Goal: Information Seeking & Learning: Find specific fact

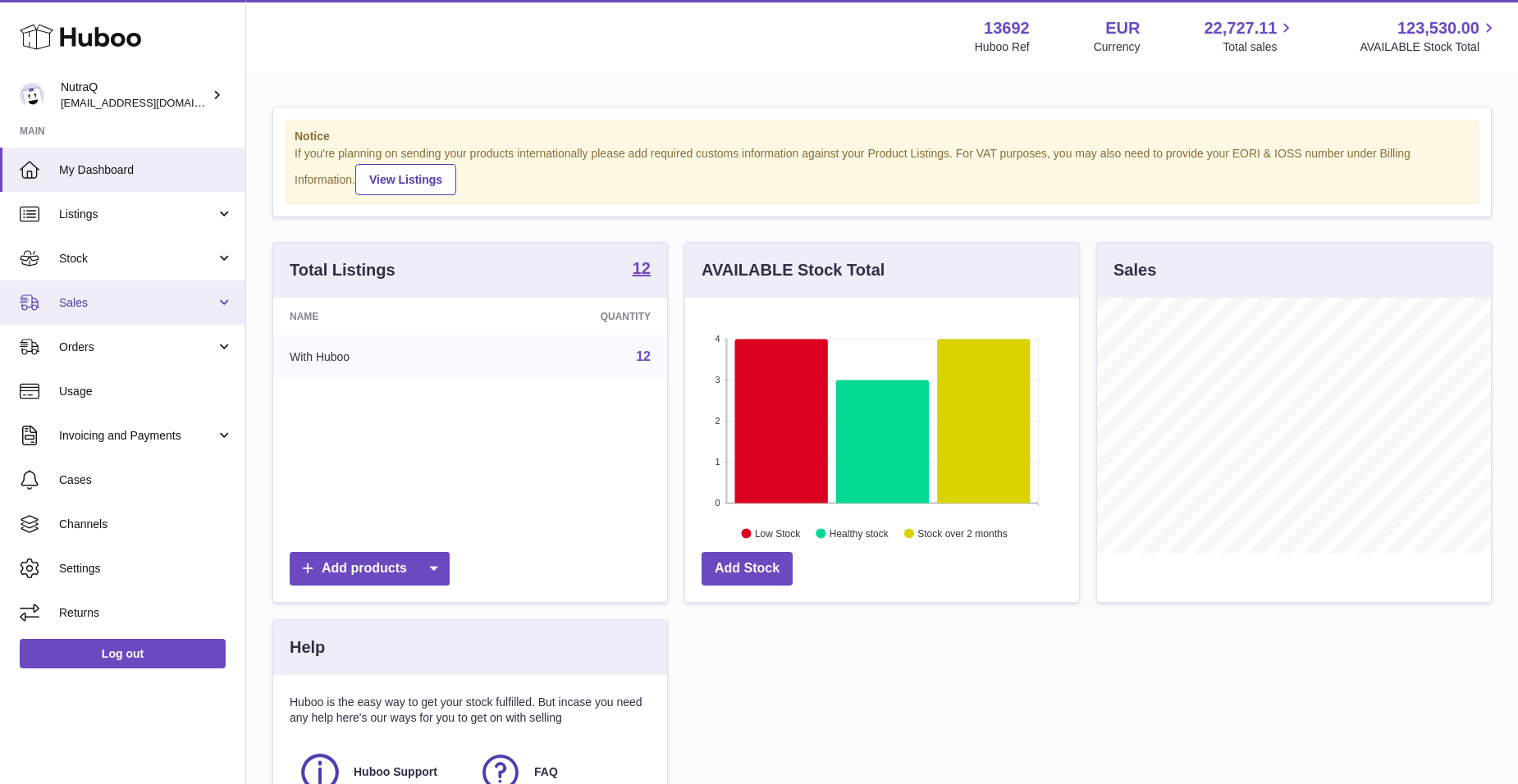
scroll to position [256, 394]
click at [147, 309] on span "Sales" at bounding box center [138, 303] width 157 height 16
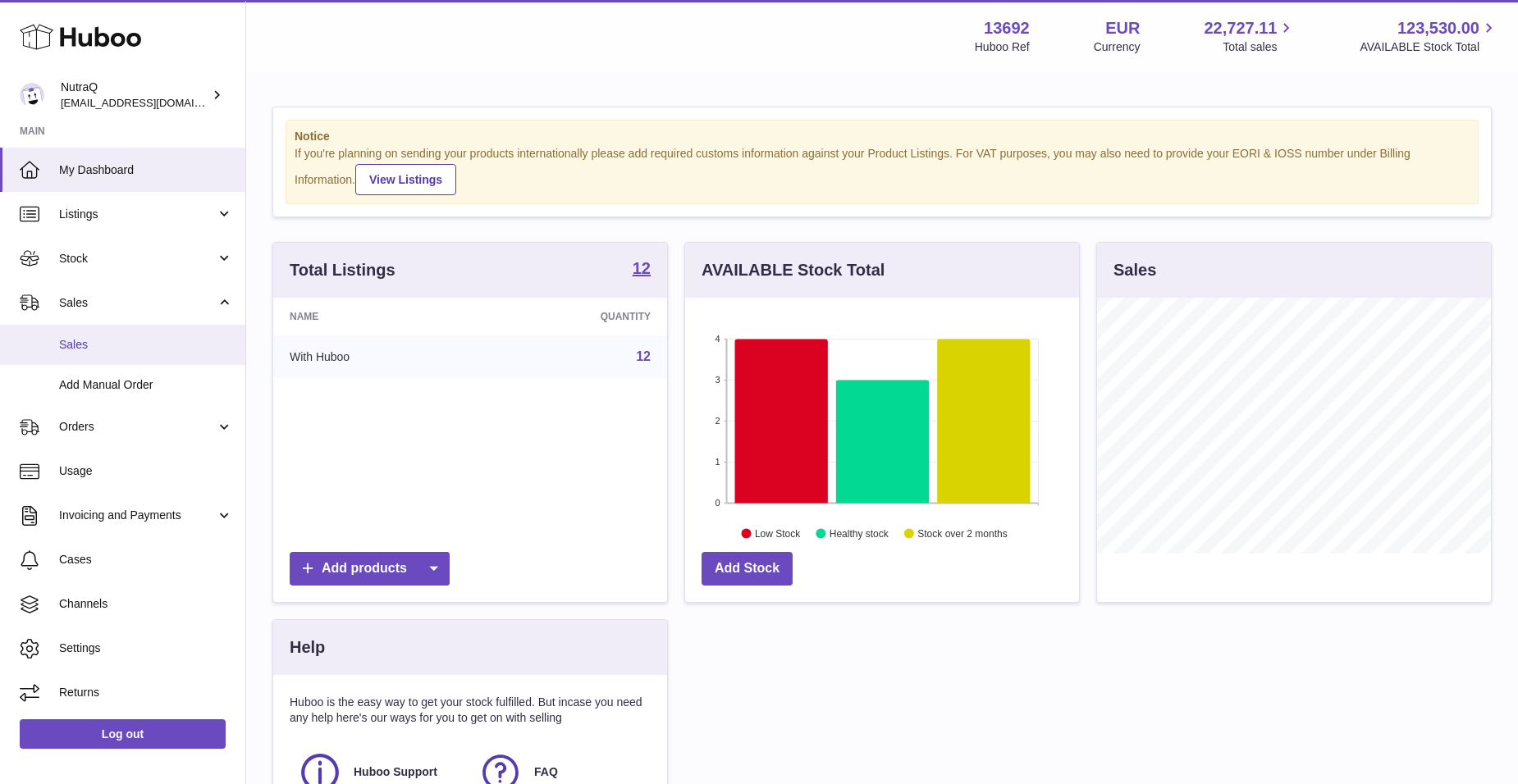
click at [146, 353] on link "Sales" at bounding box center [122, 344] width 245 height 40
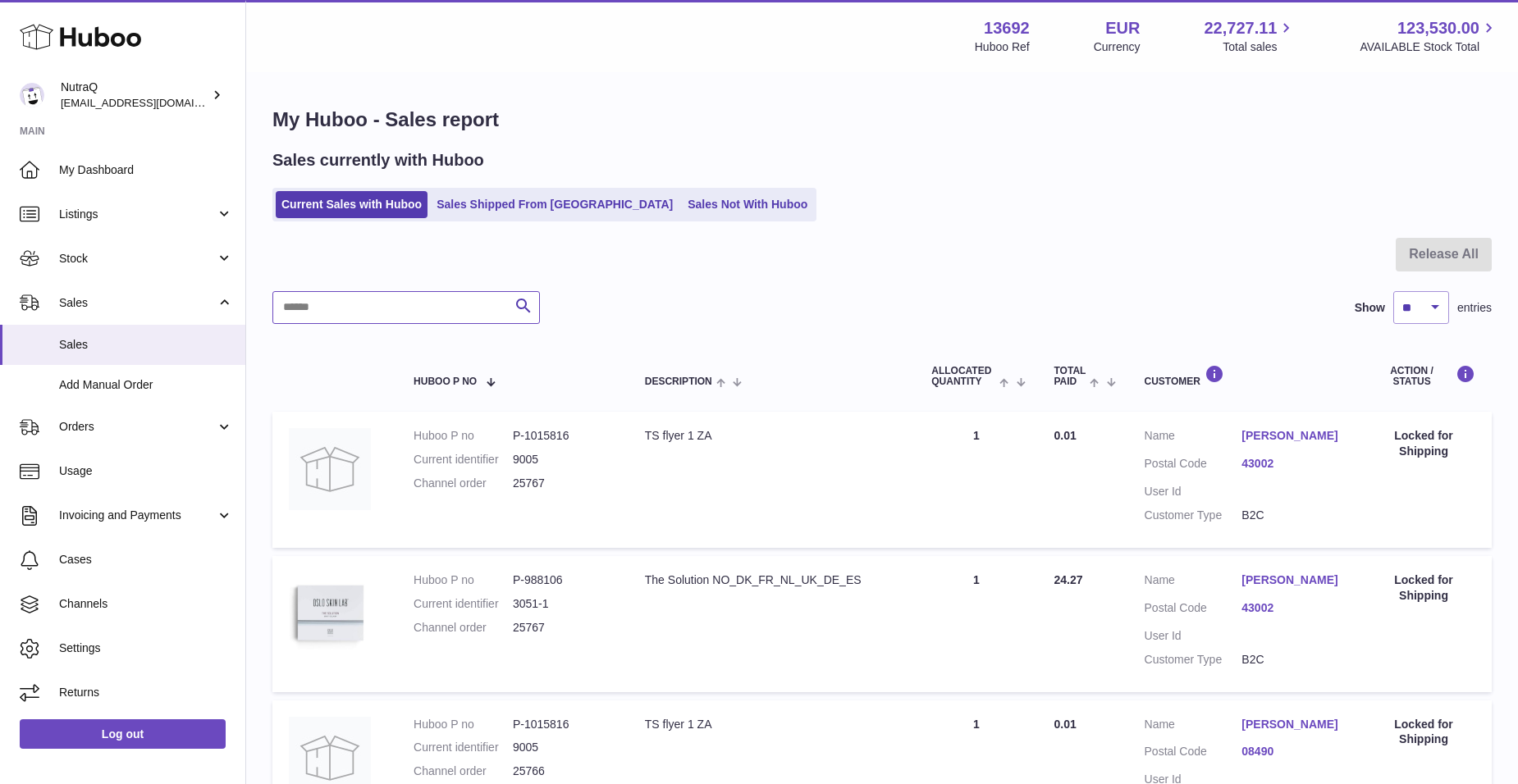
click at [352, 310] on input "text" at bounding box center [406, 308] width 268 height 33
paste input "**********"
type input "**********"
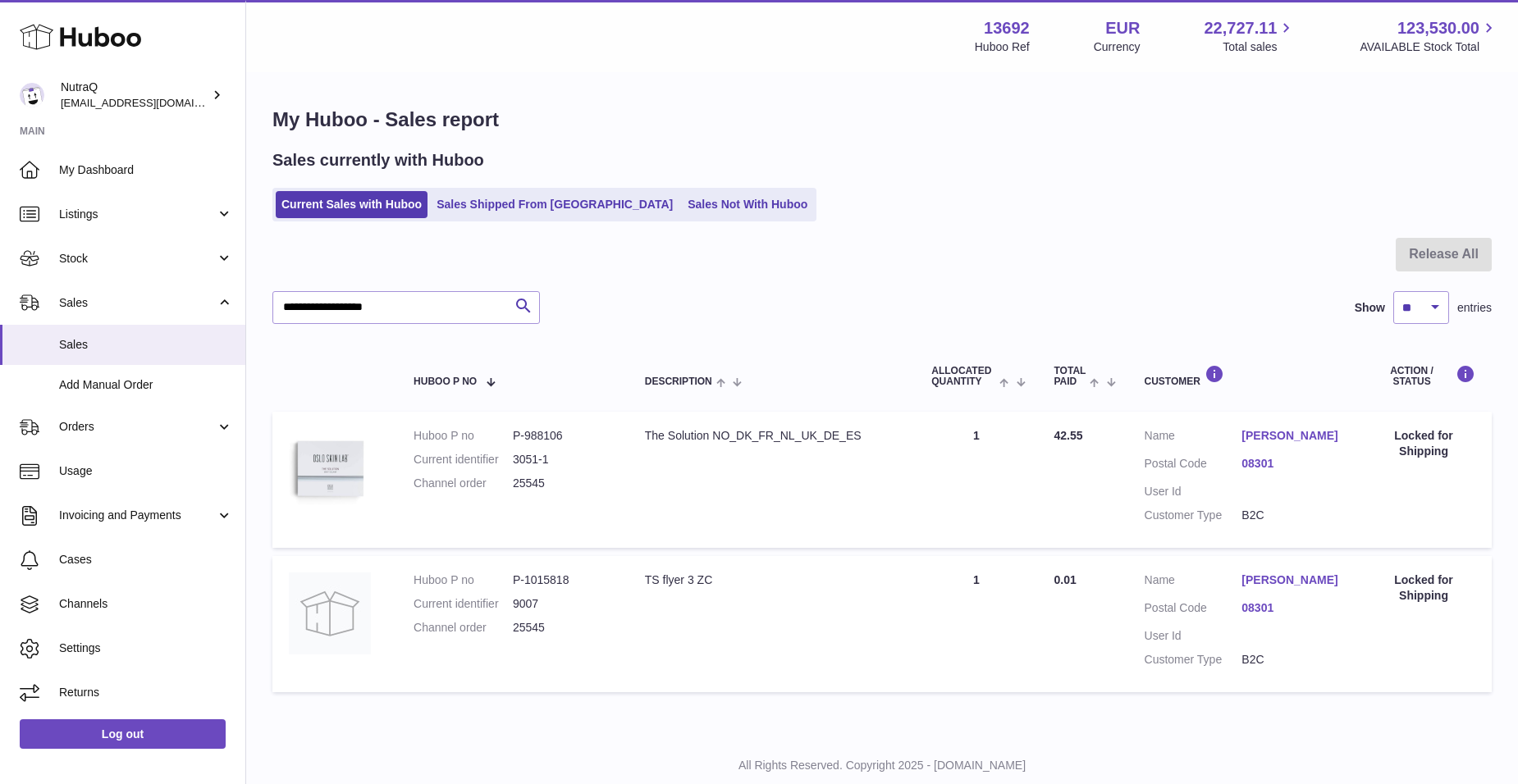
click at [1266, 439] on link "[PERSON_NAME]" at bounding box center [1290, 436] width 98 height 16
click at [1252, 436] on link "[PERSON_NAME]" at bounding box center [1290, 436] width 98 height 16
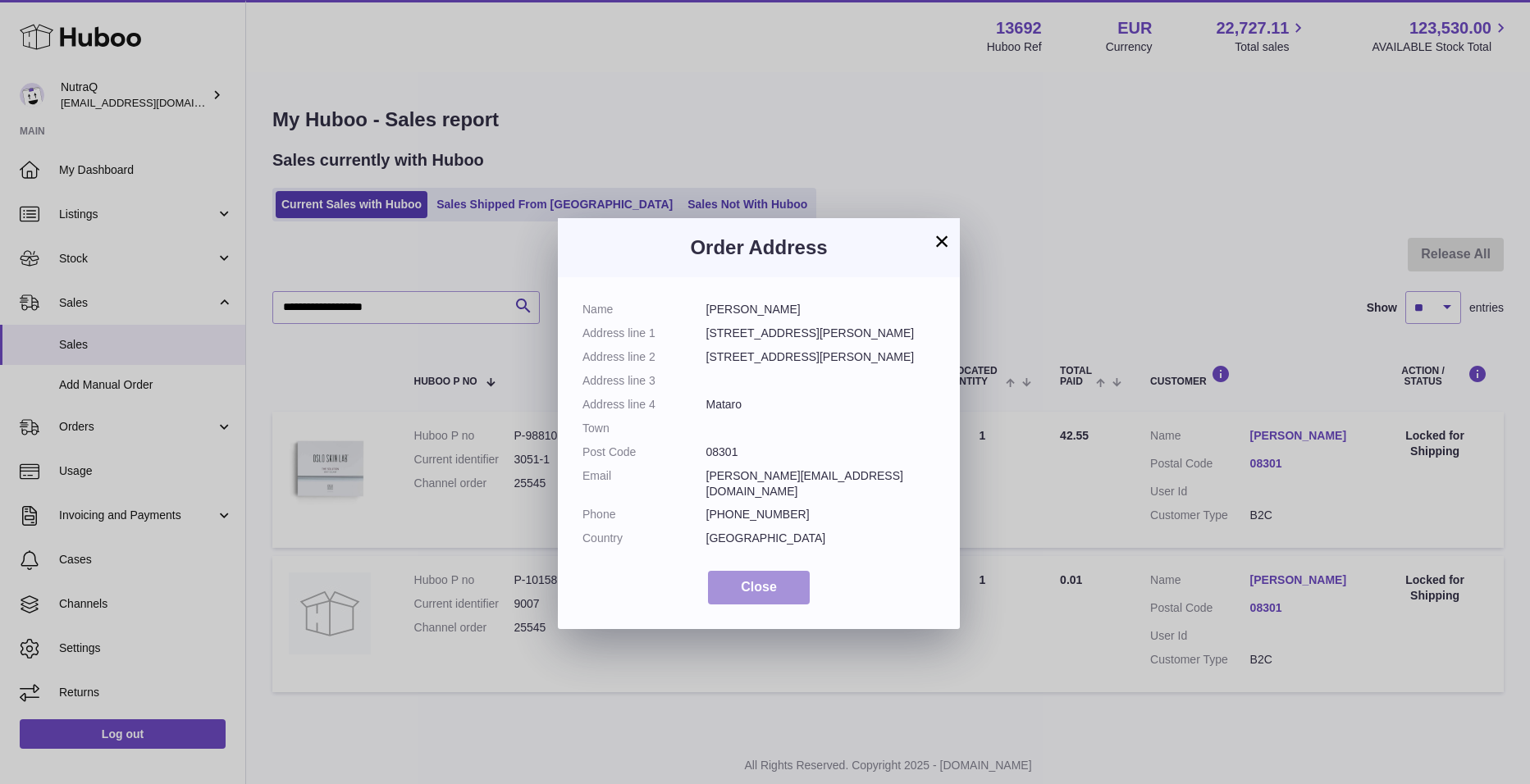
click at [767, 583] on button "Close" at bounding box center [759, 588] width 102 height 34
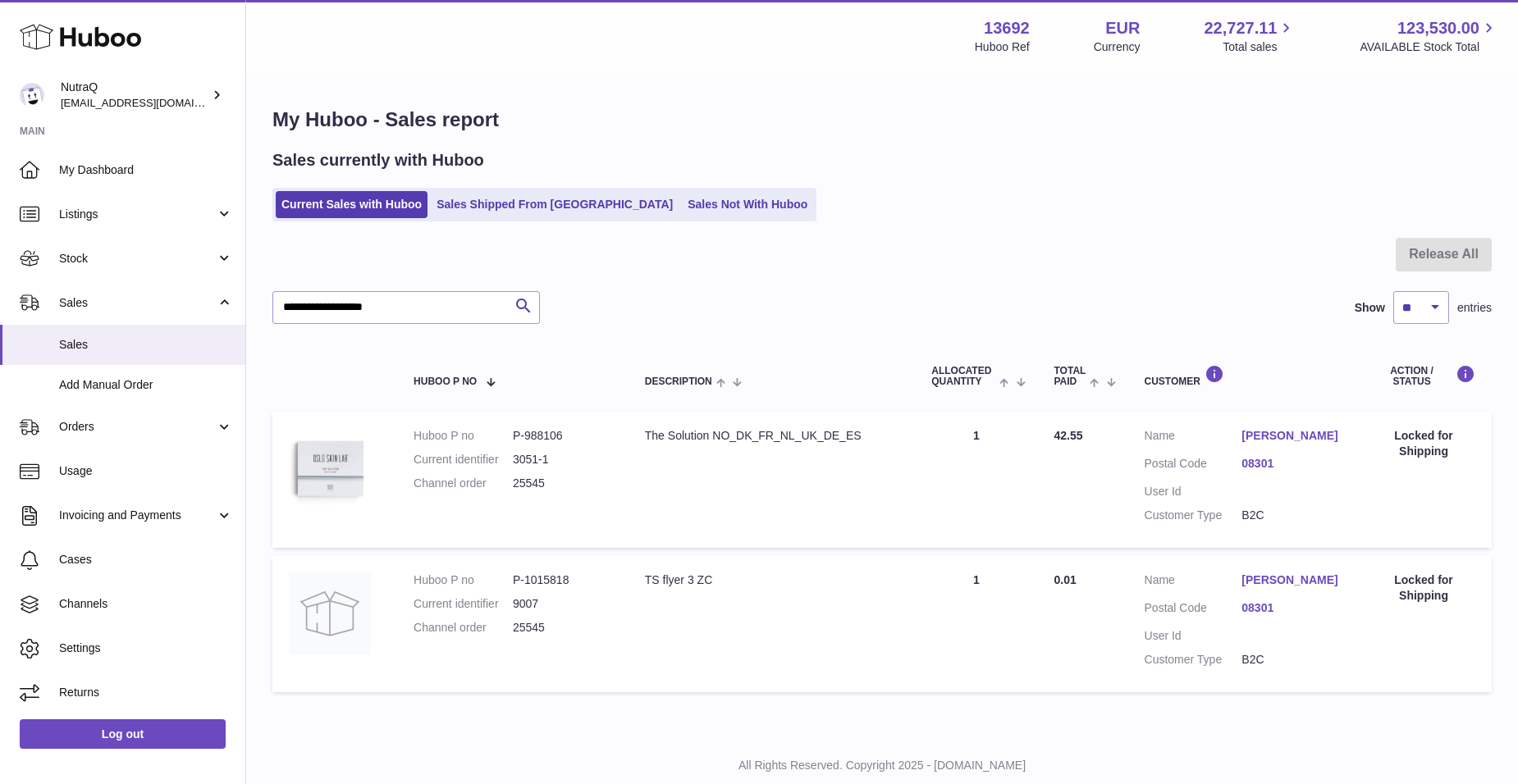
click at [1260, 588] on link "[PERSON_NAME]" at bounding box center [1290, 581] width 98 height 16
click at [1260, 598] on div at bounding box center [759, 392] width 1518 height 784
click at [1260, 588] on link "[PERSON_NAME]" at bounding box center [1290, 581] width 98 height 16
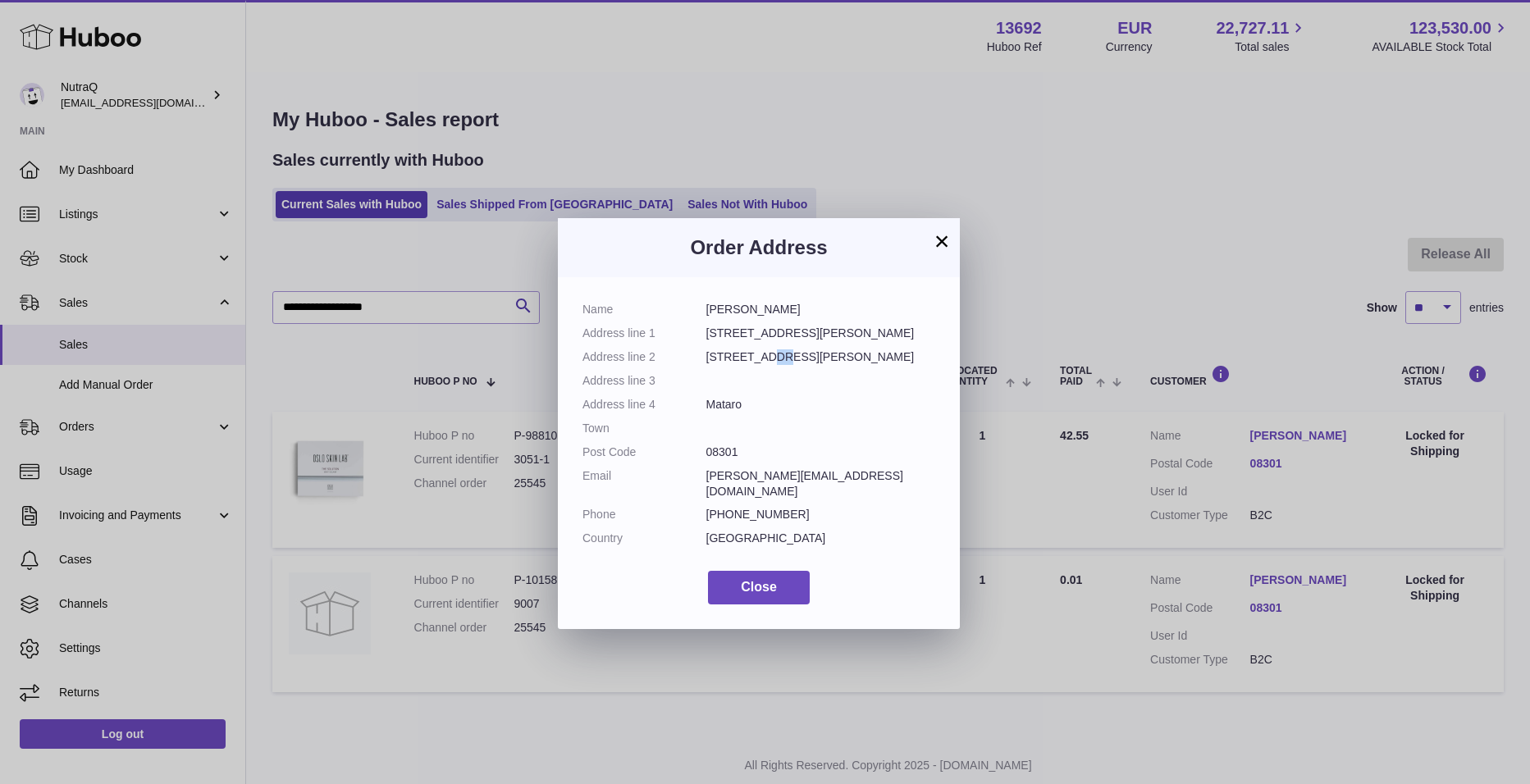
drag, startPoint x: 769, startPoint y: 365, endPoint x: 731, endPoint y: 357, distance: 38.8
click at [754, 363] on dd "[STREET_ADDRESS][PERSON_NAME]" at bounding box center [821, 358] width 229 height 16
click at [689, 339] on dt "Address line 1" at bounding box center [645, 333] width 124 height 16
click at [774, 337] on dd "[STREET_ADDRESS][PERSON_NAME]" at bounding box center [821, 333] width 229 height 16
click at [775, 580] on span "Close" at bounding box center [758, 587] width 36 height 14
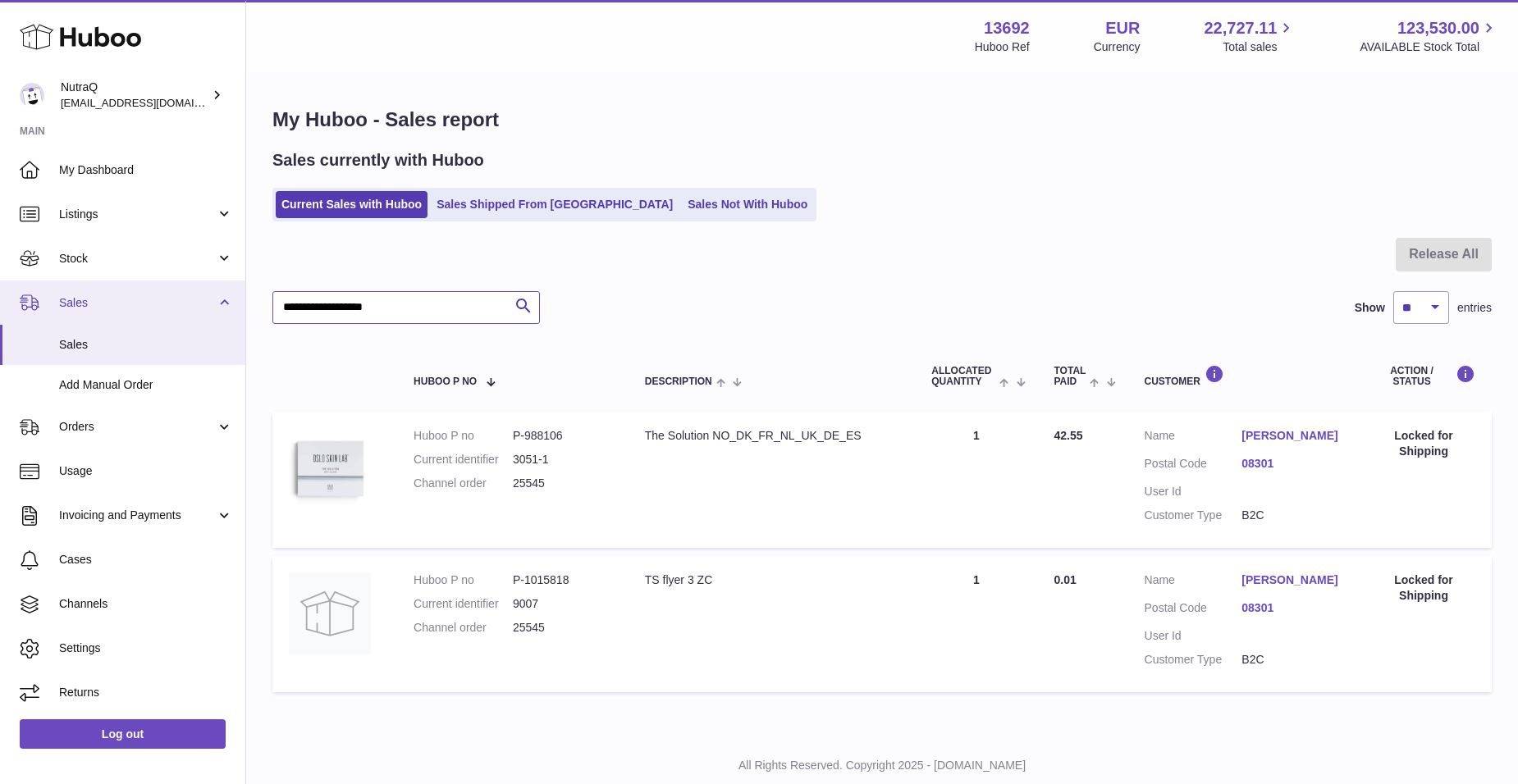
drag, startPoint x: 415, startPoint y: 311, endPoint x: 197, endPoint y: 317, distance: 218.1
click at [197, 317] on div "Huboo NutraQ [EMAIL_ADDRESS][DOMAIN_NAME] Main My Dashboard Listings Not with H…" at bounding box center [759, 414] width 1518 height 829
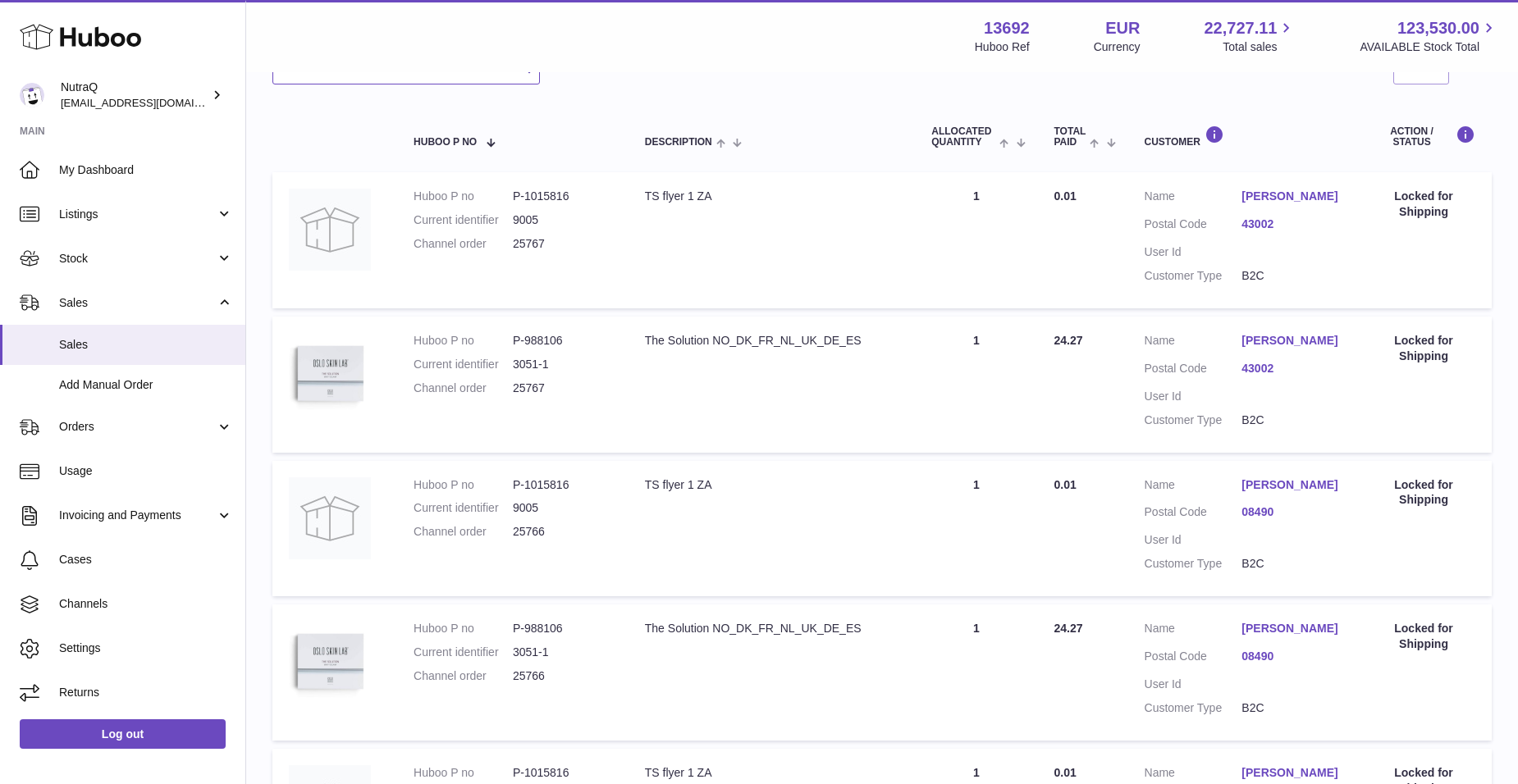
scroll to position [164, 0]
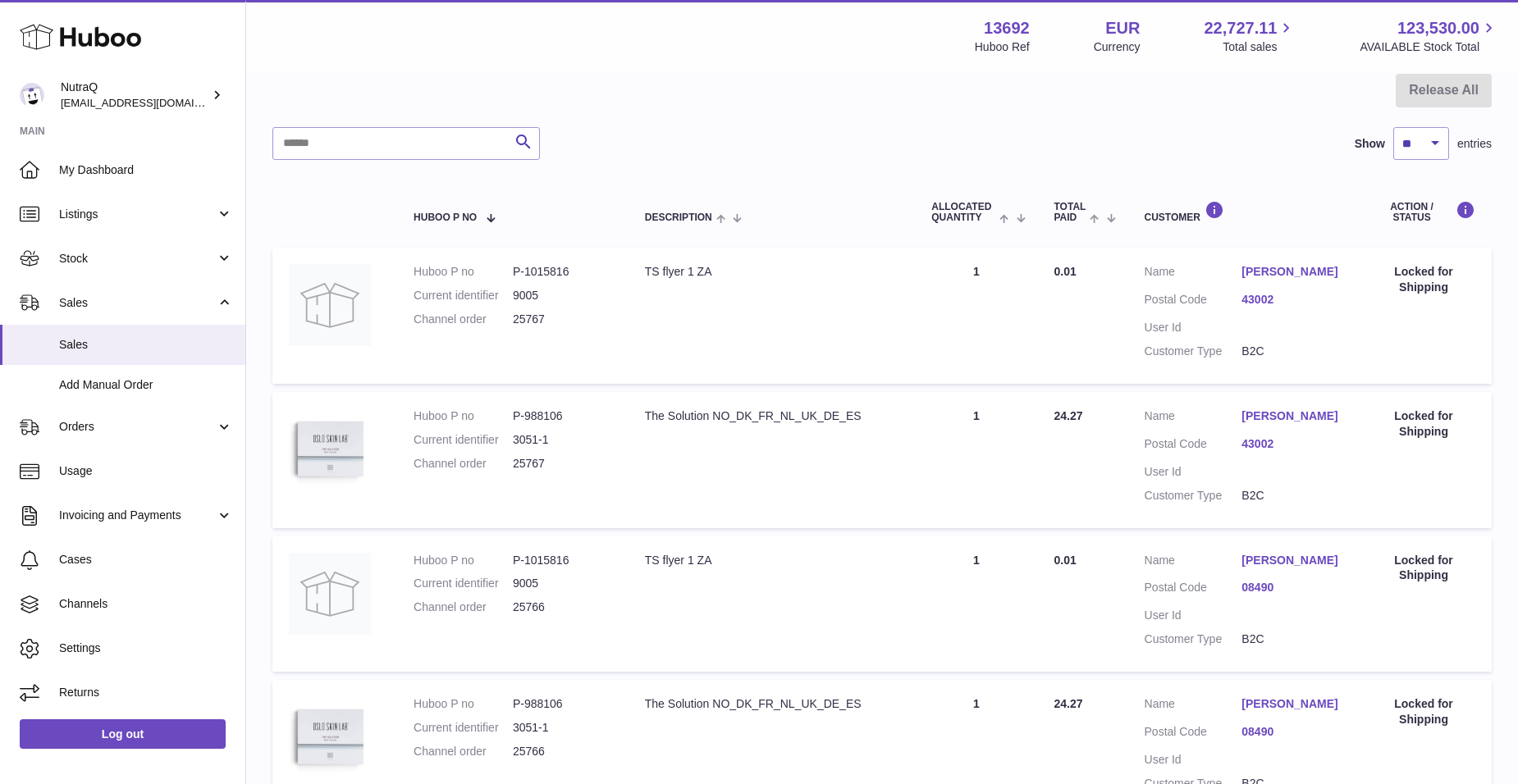
click at [1252, 273] on link "[PERSON_NAME]" at bounding box center [1290, 272] width 98 height 16
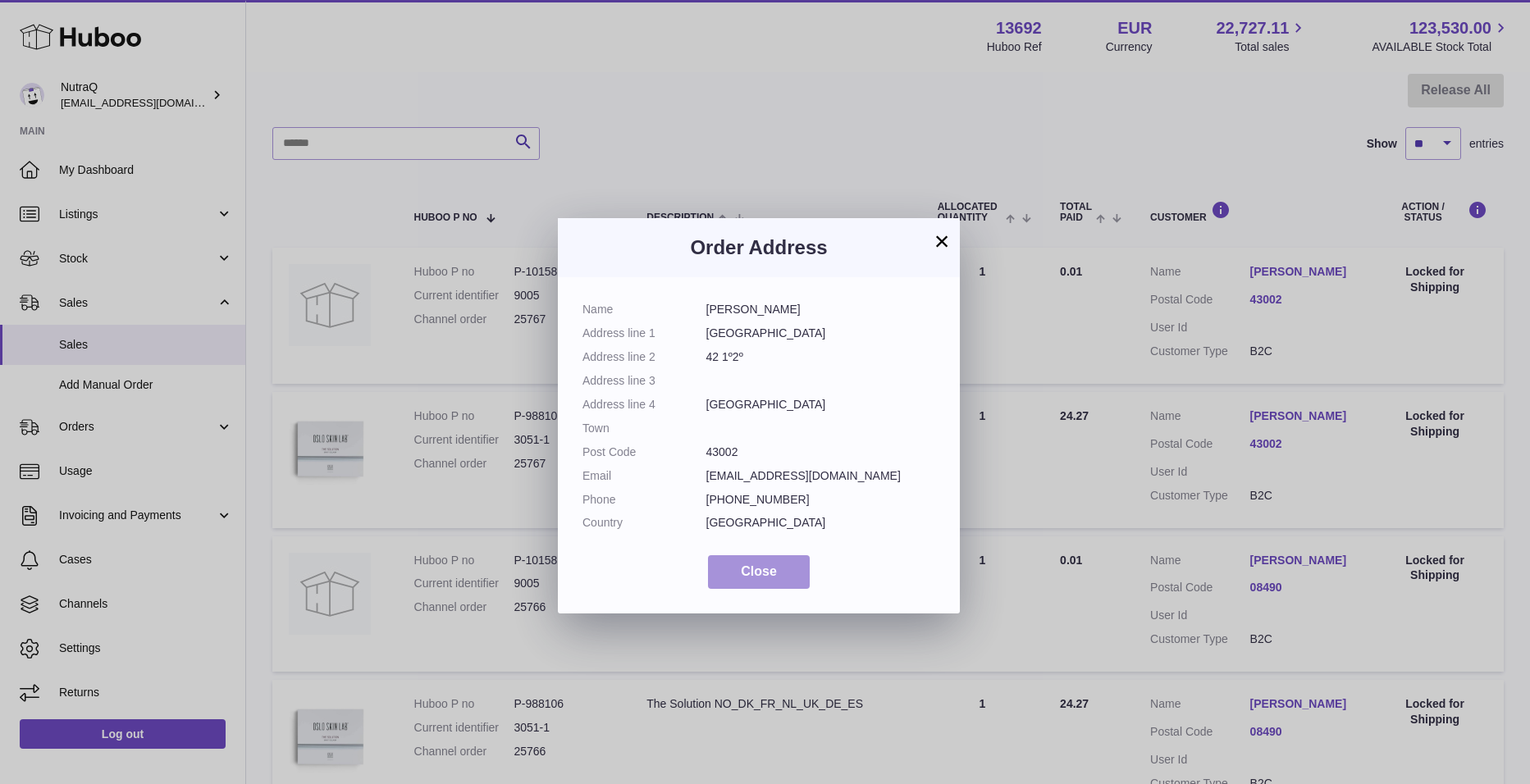
drag, startPoint x: 763, startPoint y: 569, endPoint x: 801, endPoint y: 568, distance: 38.0
click at [763, 571] on span "Close" at bounding box center [758, 571] width 36 height 14
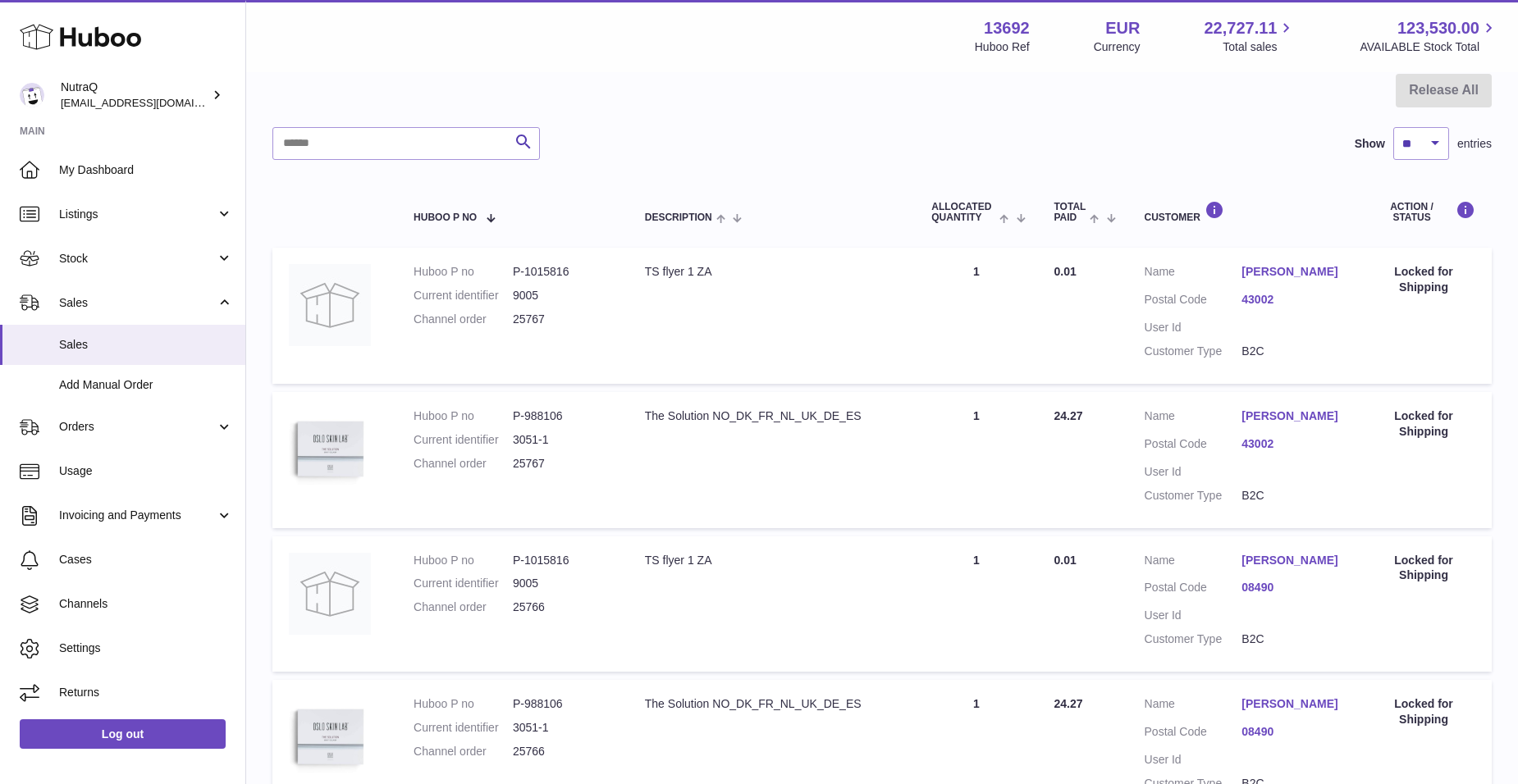
scroll to position [574, 0]
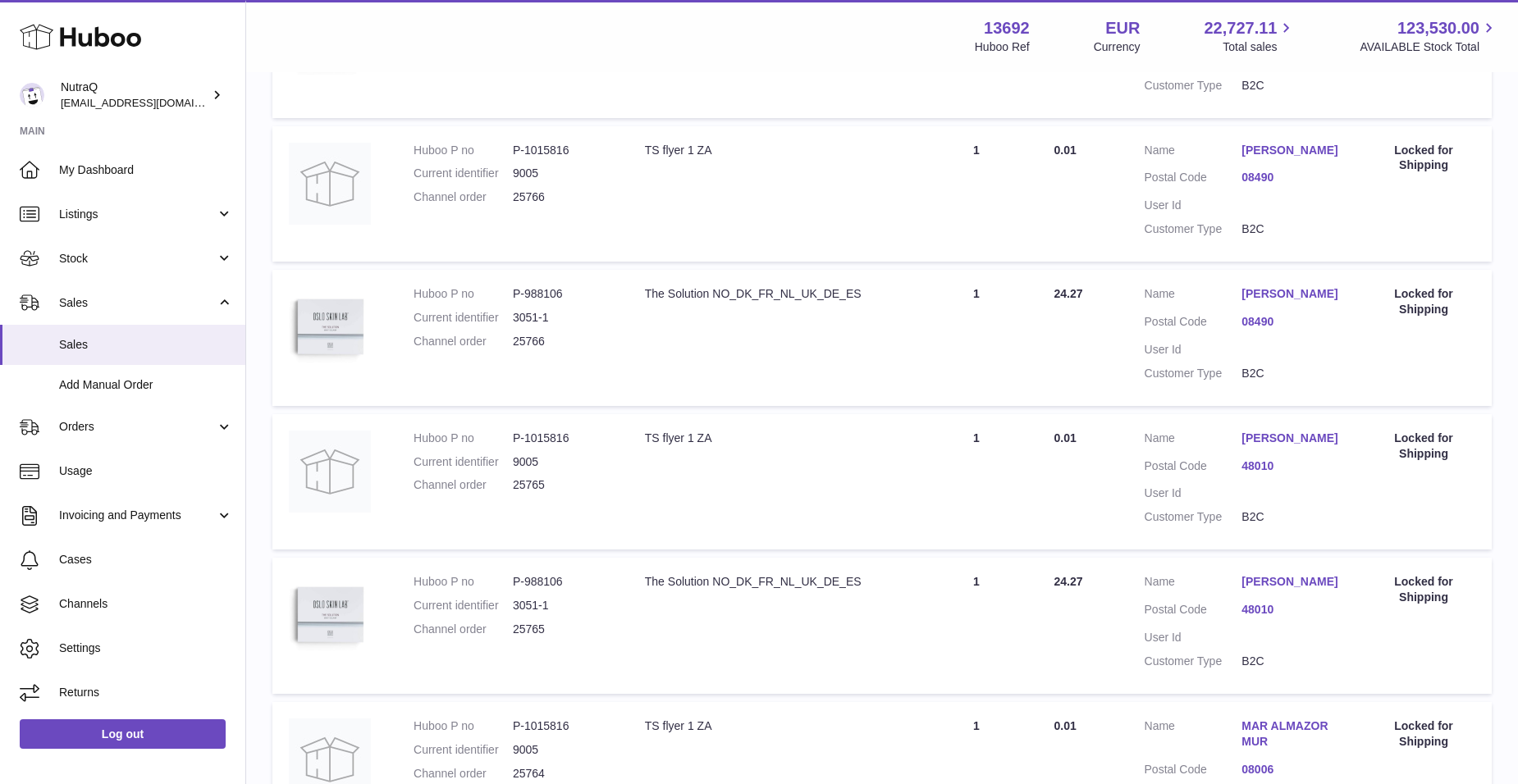
click at [1256, 442] on link "[PERSON_NAME]" at bounding box center [1290, 439] width 98 height 16
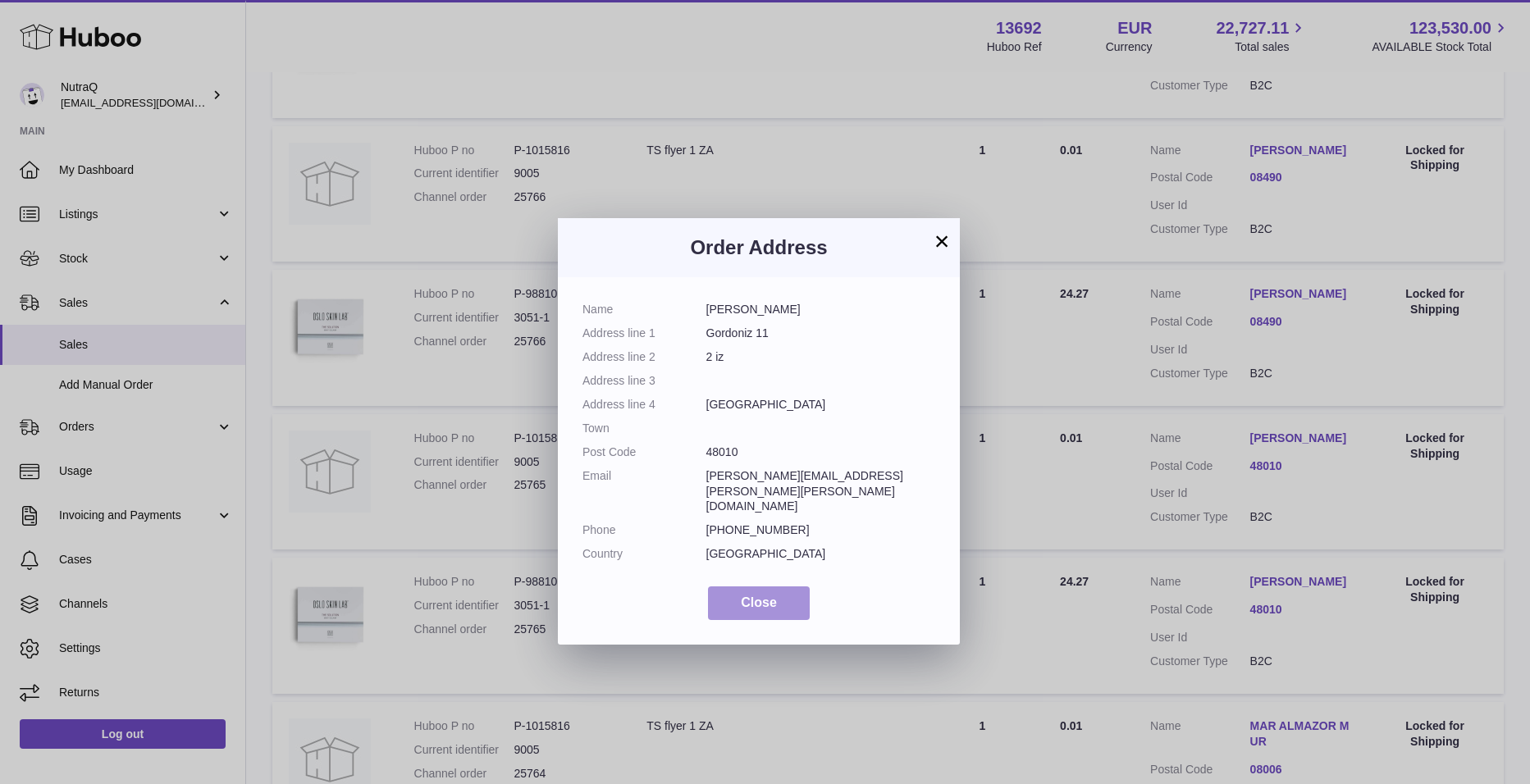
click at [766, 596] on span "Close" at bounding box center [758, 603] width 36 height 14
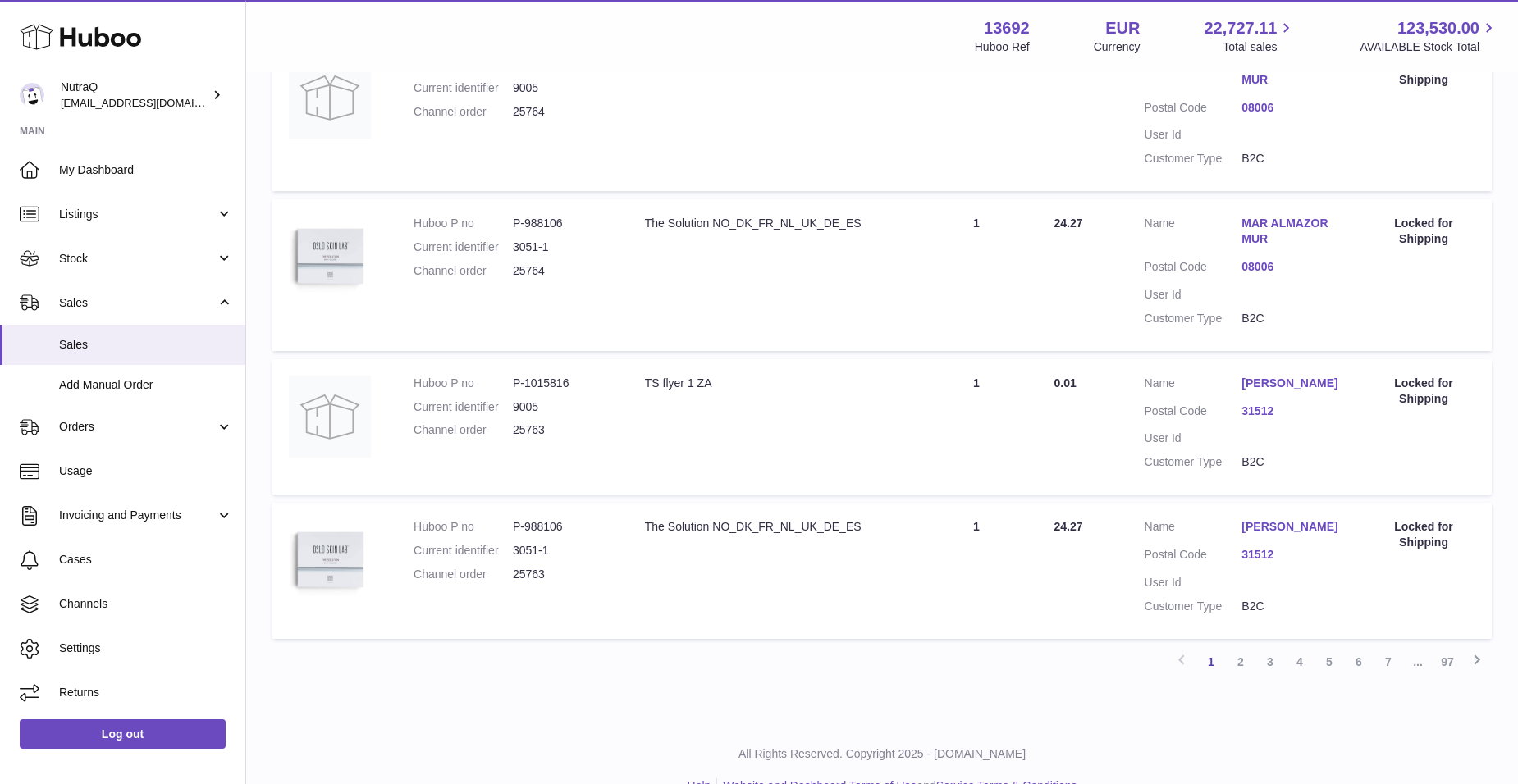
scroll to position [1333, 0]
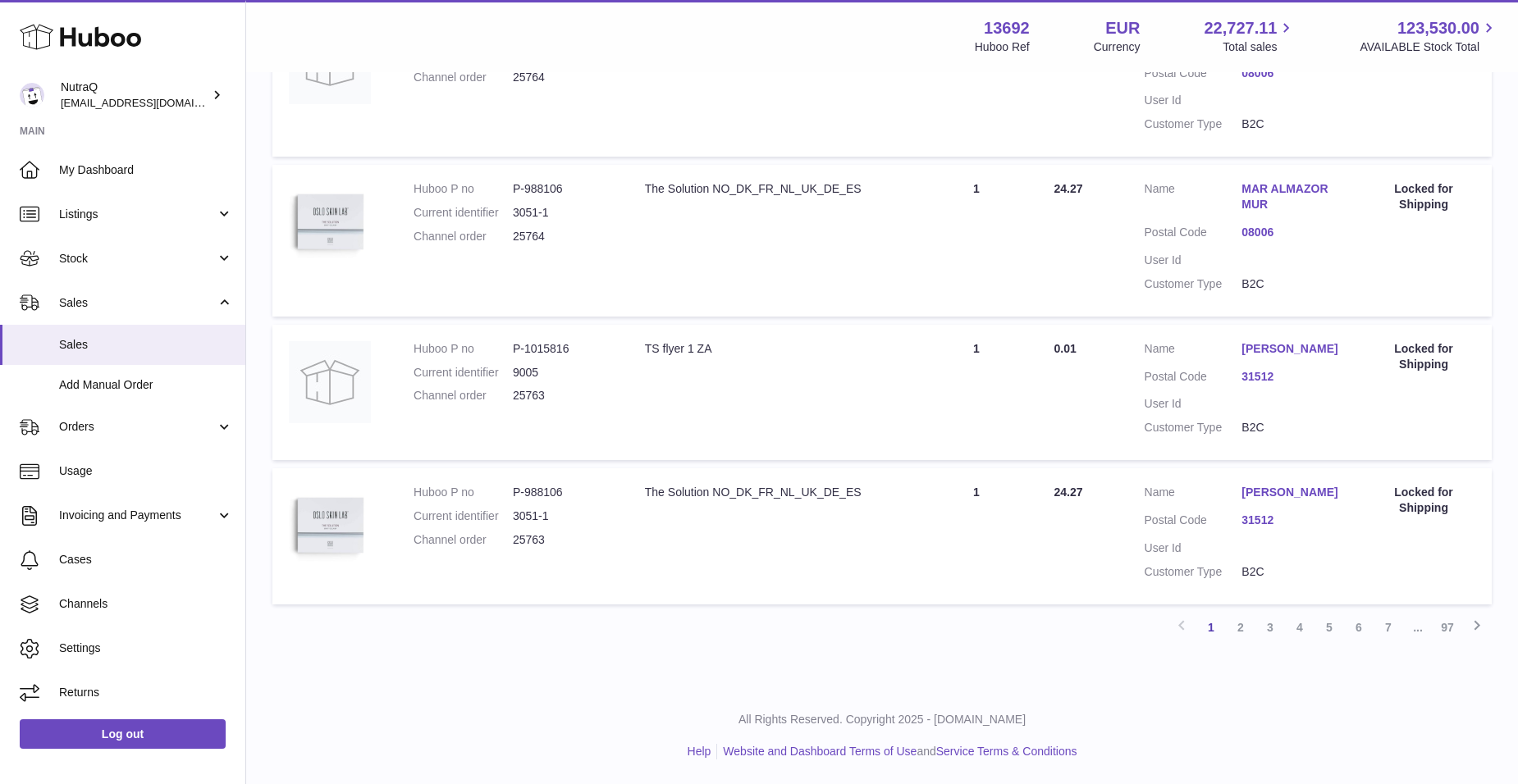
click at [1276, 485] on link "[PERSON_NAME]" at bounding box center [1290, 493] width 98 height 16
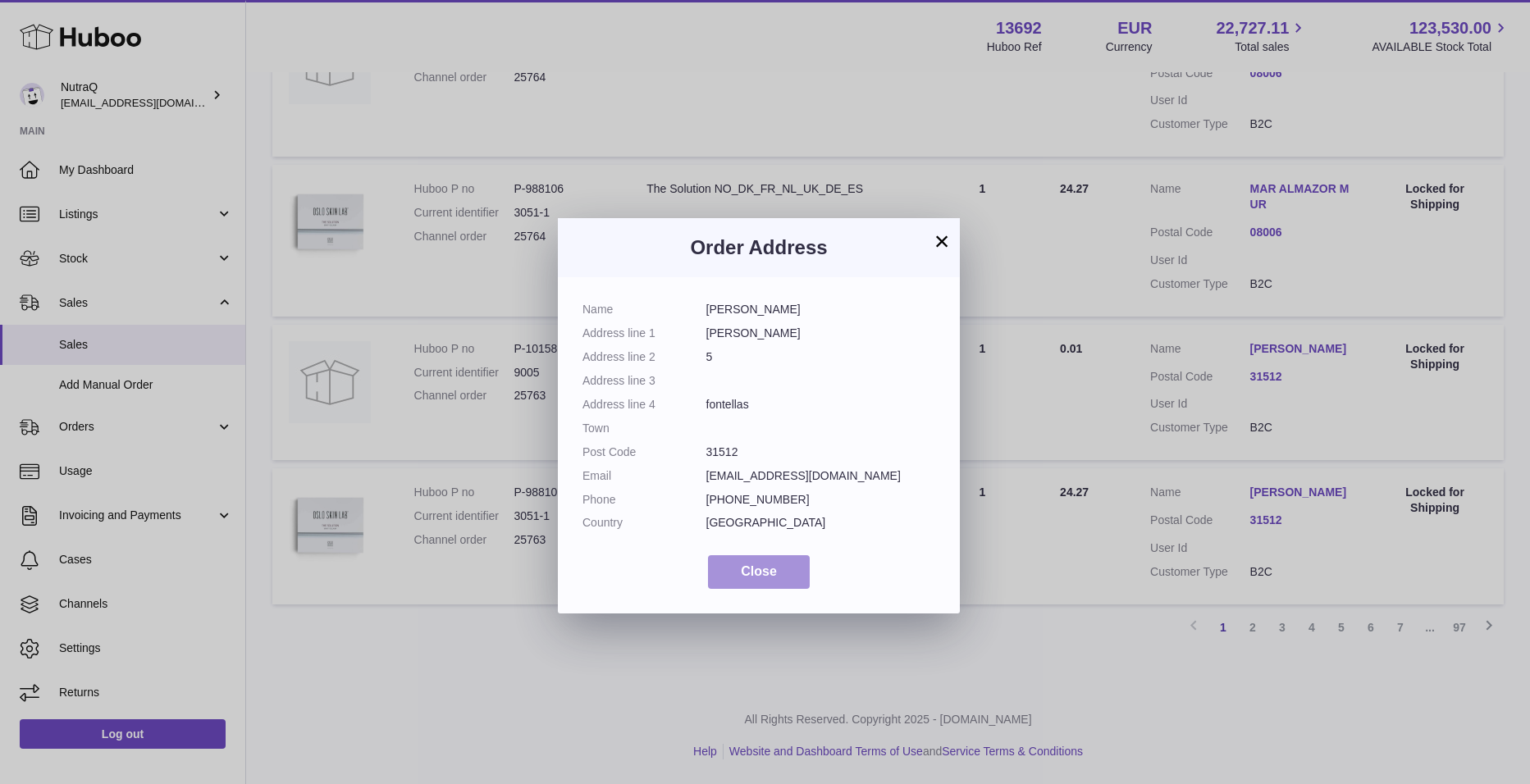
click at [795, 570] on button "Close" at bounding box center [759, 572] width 102 height 34
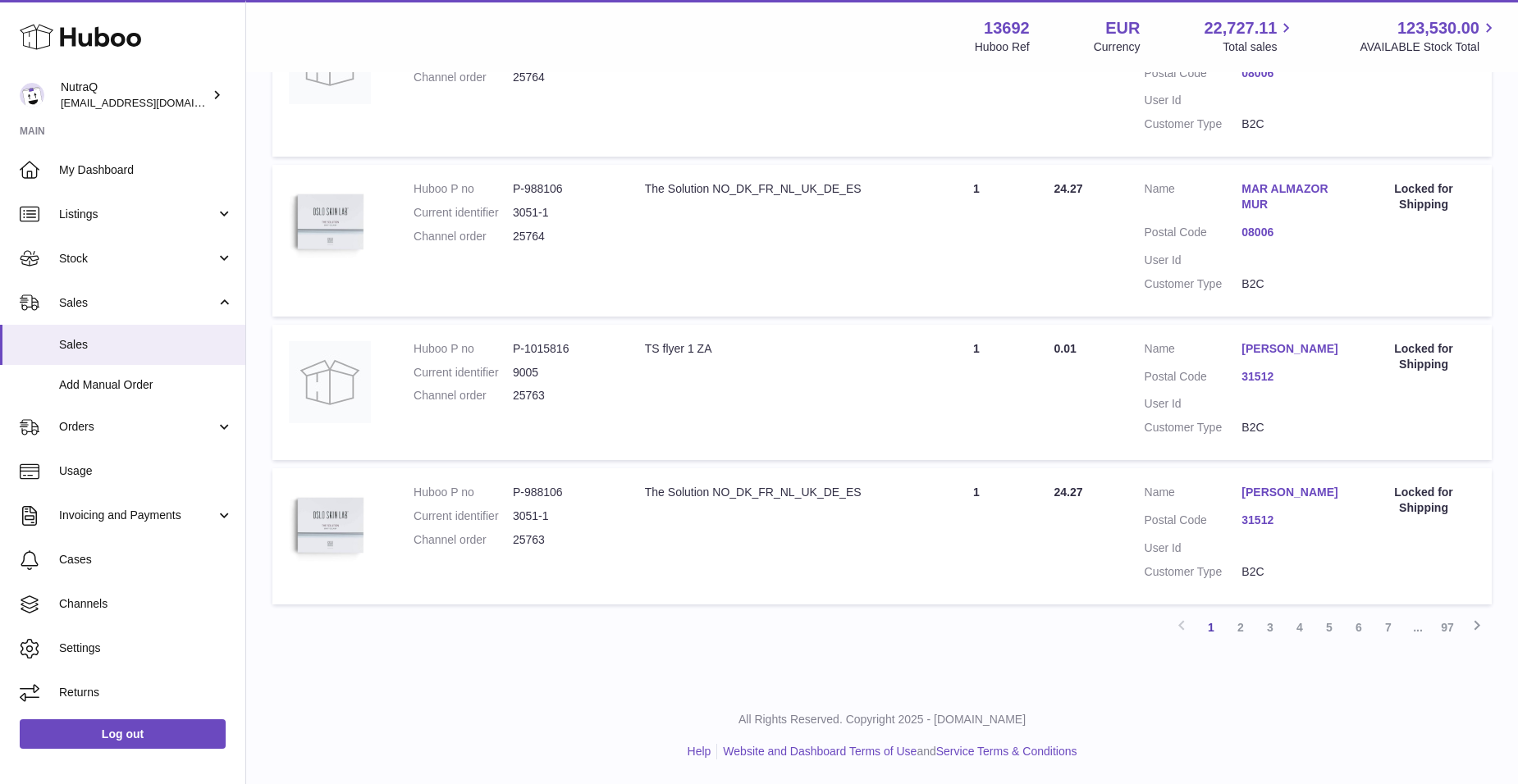
click at [1272, 630] on link "3" at bounding box center [1270, 628] width 30 height 30
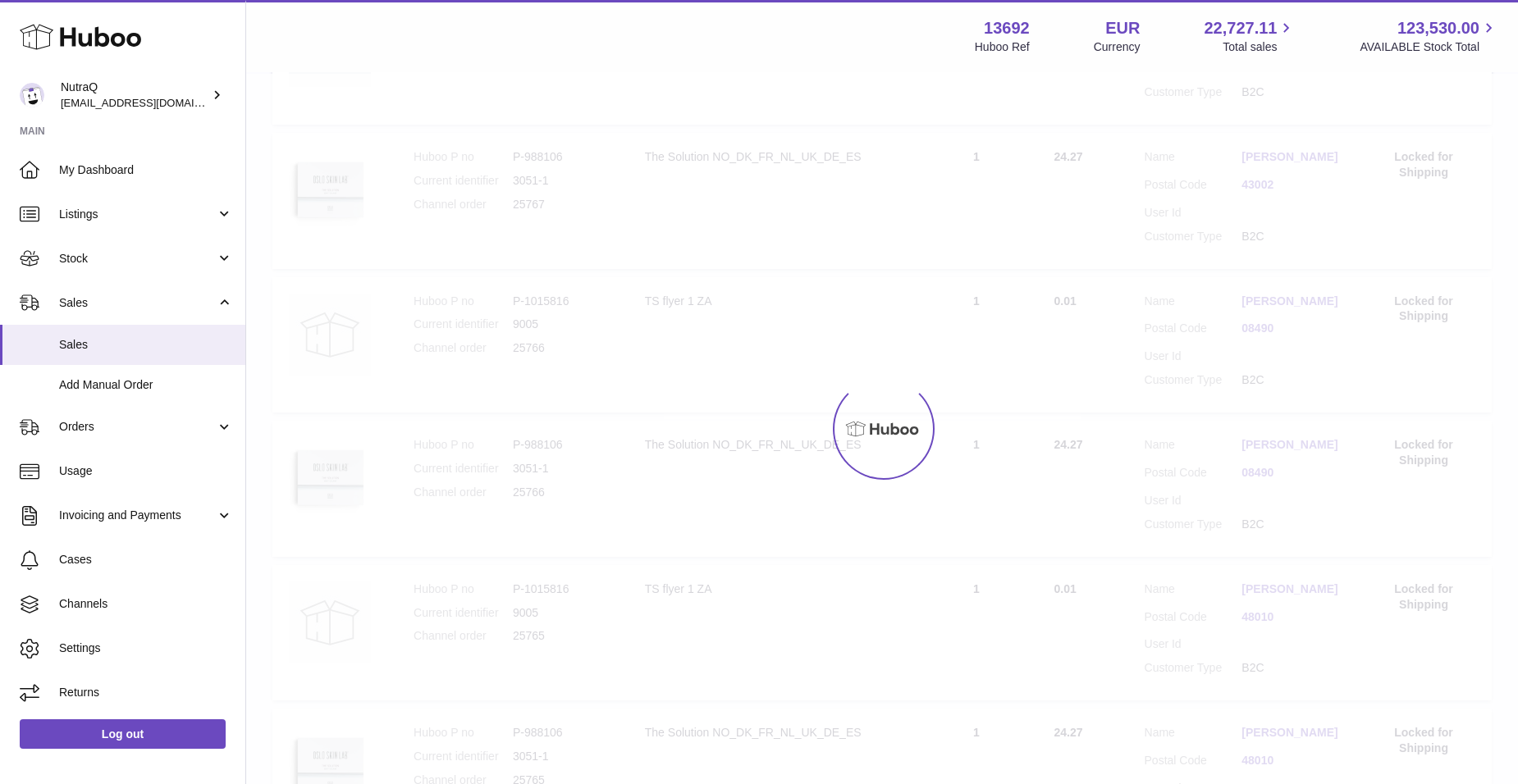
scroll to position [74, 0]
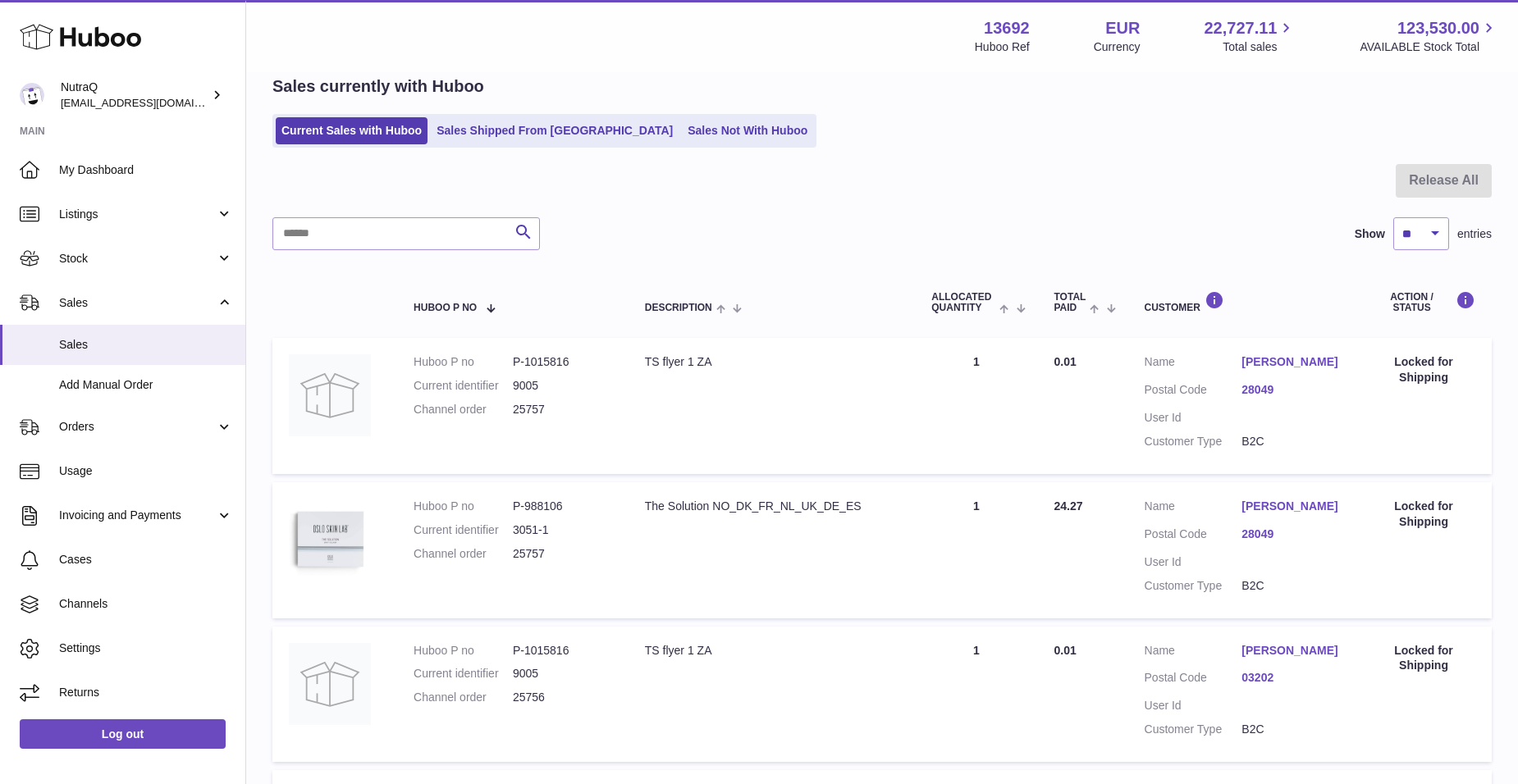
click at [1266, 365] on link "[PERSON_NAME]" at bounding box center [1290, 362] width 98 height 16
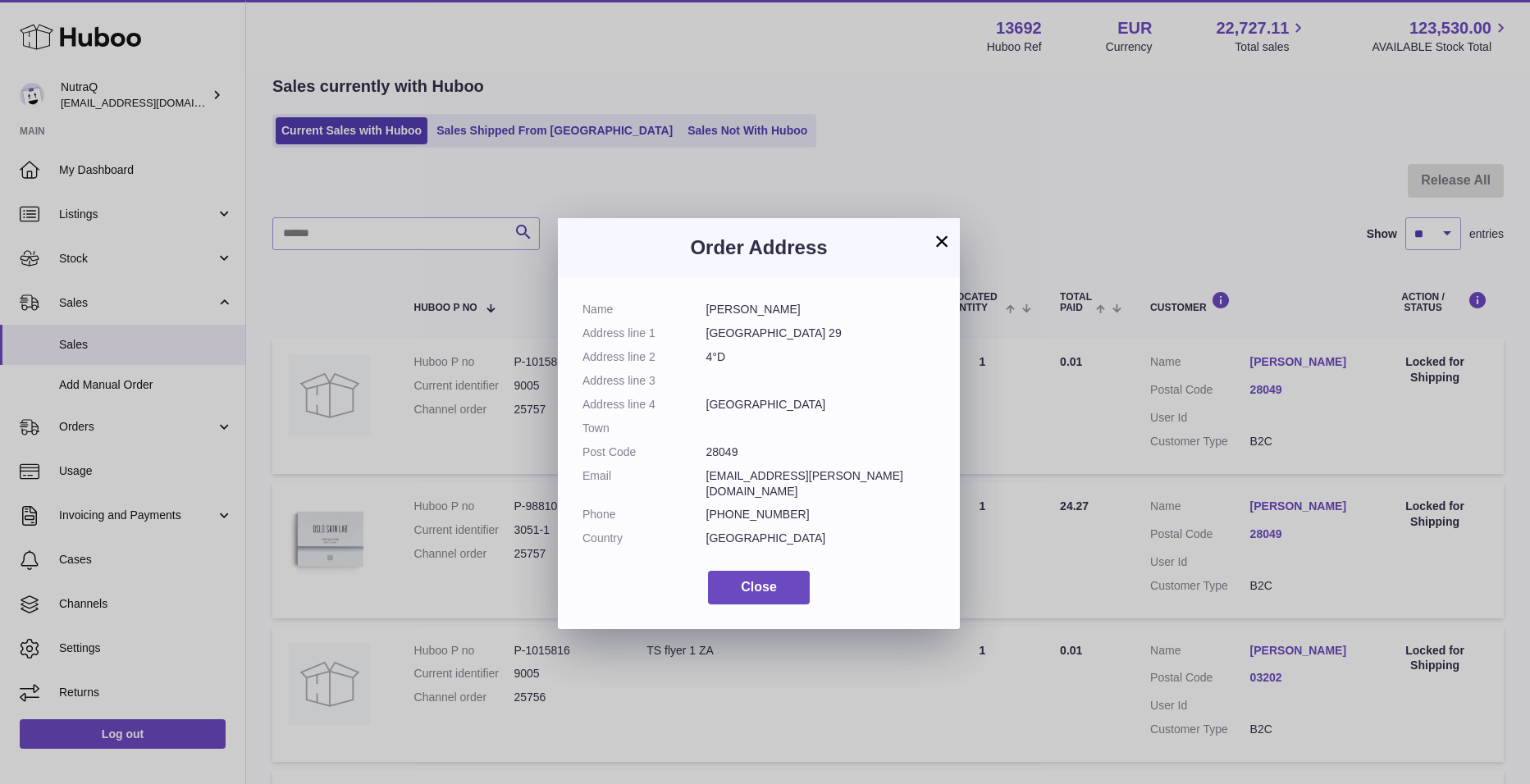
drag, startPoint x: 807, startPoint y: 371, endPoint x: 764, endPoint y: 429, distance: 72.2
click at [805, 372] on dl "Name [PERSON_NAME] Address line 1 [GEOGRAPHIC_DATA] 29 Address line 2 4°D Addre…" at bounding box center [759, 428] width 352 height 253
click at [768, 449] on dd "28049" at bounding box center [821, 453] width 229 height 16
click at [790, 574] on button "Close" at bounding box center [759, 588] width 102 height 34
